Goal: Task Accomplishment & Management: Use online tool/utility

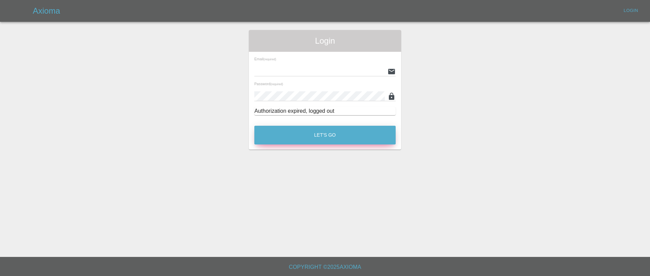
type input "[EMAIL_ADDRESS][DOMAIN_NAME]"
click at [319, 133] on button "Let's Go" at bounding box center [324, 135] width 141 height 19
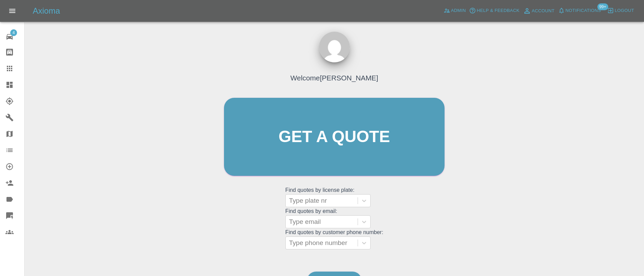
click at [584, 3] on div "Axioma Admin Help & Feedback Account Notifications 99+ Logout" at bounding box center [322, 11] width 644 height 22
click at [582, 6] on button "Notifications" at bounding box center [580, 10] width 46 height 11
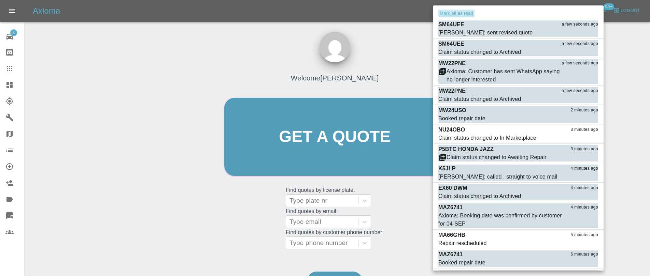
click at [452, 11] on button "Mark all as read" at bounding box center [456, 14] width 36 height 8
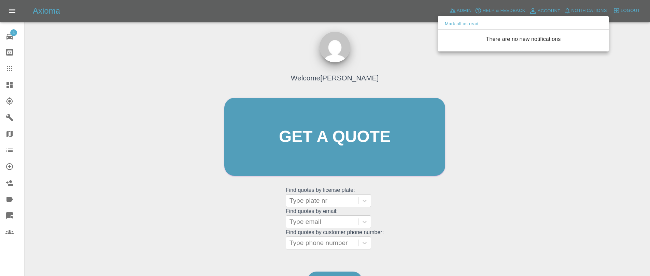
click at [406, 44] on div at bounding box center [325, 138] width 650 height 276
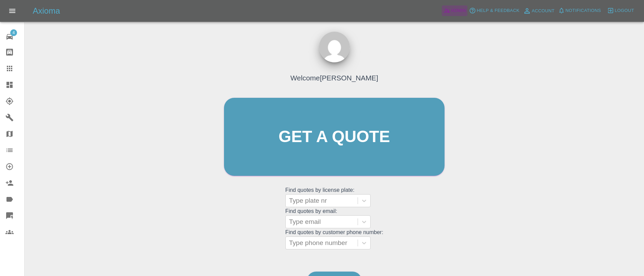
click at [450, 13] on icon at bounding box center [447, 10] width 7 height 7
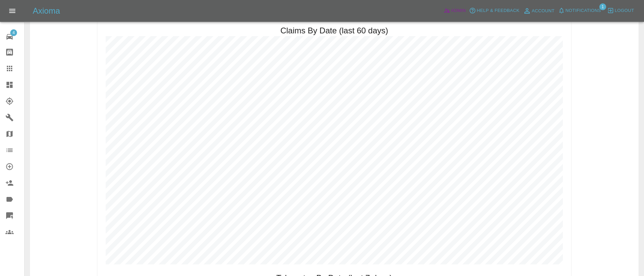
scroll to position [837, 0]
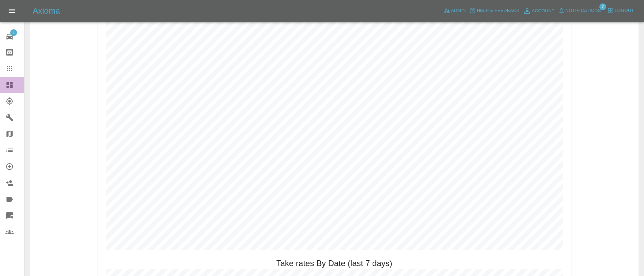
click at [10, 84] on icon at bounding box center [9, 85] width 8 height 8
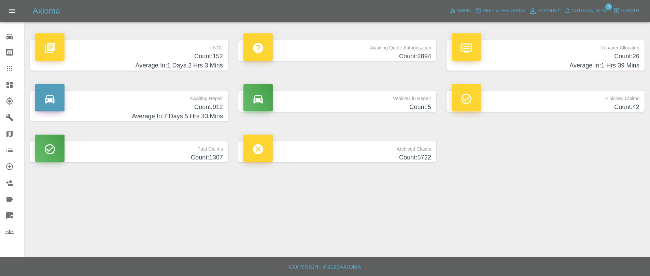
click at [191, 54] on h4 "Count: 152" at bounding box center [129, 56] width 188 height 9
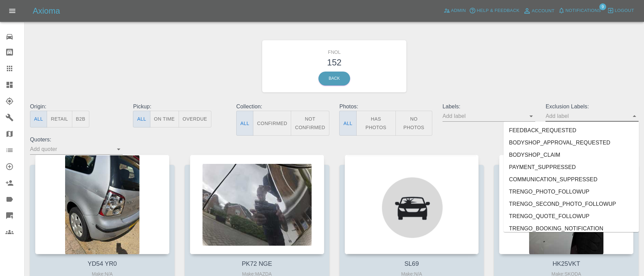
click at [571, 115] on input "text" at bounding box center [587, 116] width 83 height 11
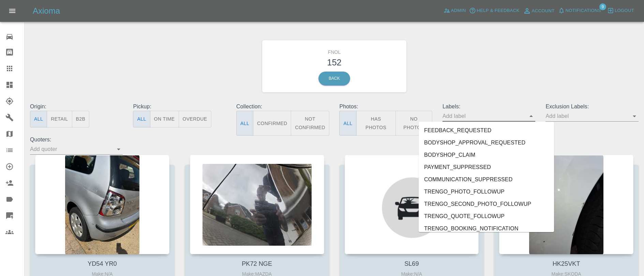
click at [516, 120] on input "text" at bounding box center [484, 116] width 83 height 11
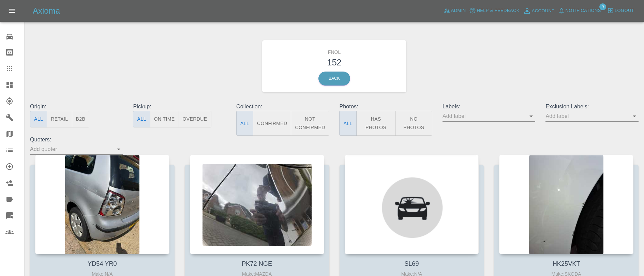
click at [497, 100] on div "FNOL 152 Back" at bounding box center [334, 66] width 619 height 73
click at [12, 211] on link "Quick Quote" at bounding box center [12, 216] width 24 height 16
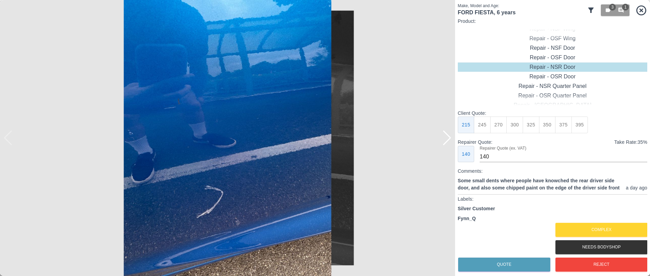
click at [590, 12] on icon at bounding box center [590, 10] width 5 height 5
